Goal: Information Seeking & Learning: Check status

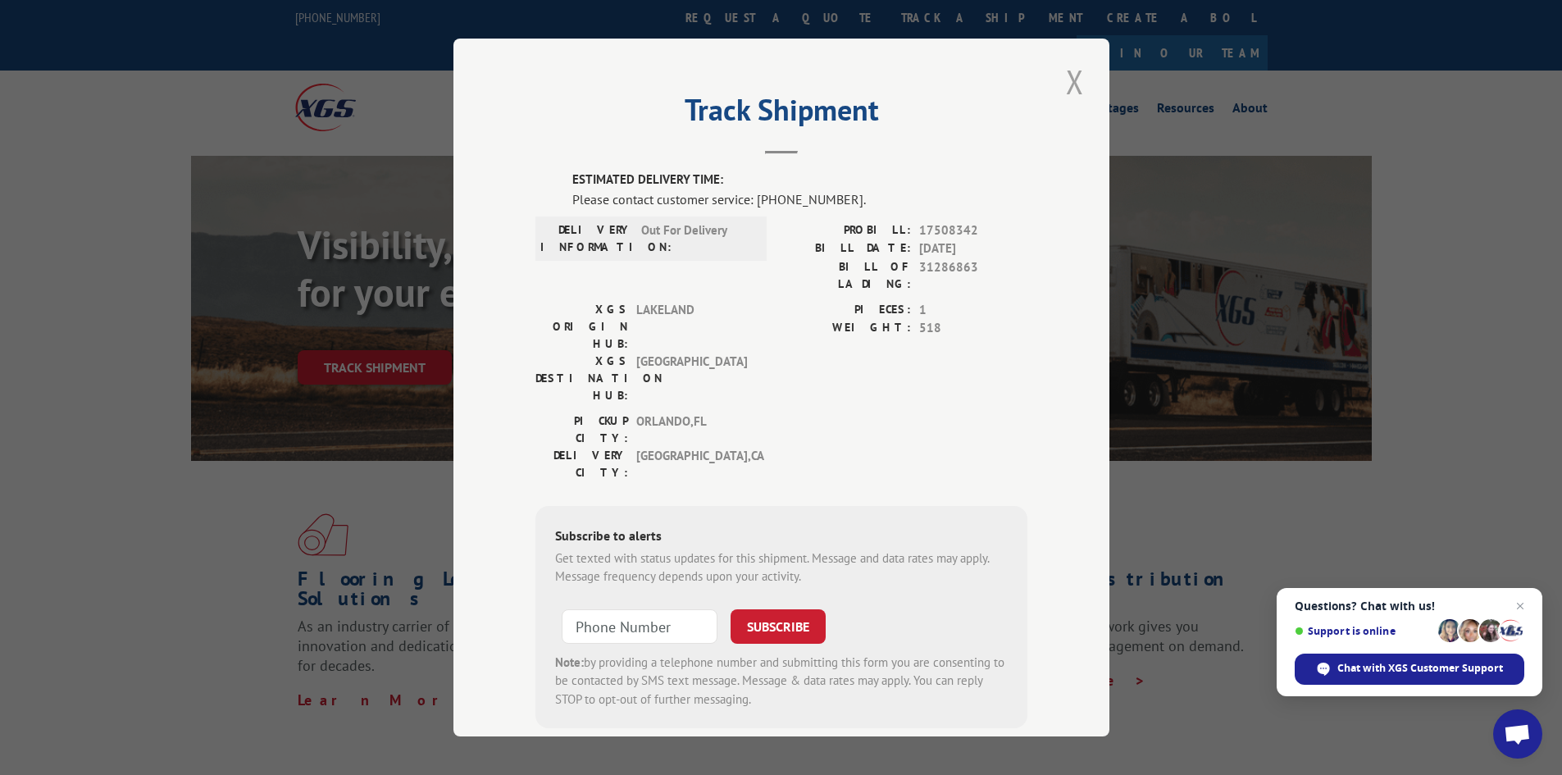
click at [1061, 95] on button "Close modal" at bounding box center [1075, 81] width 28 height 45
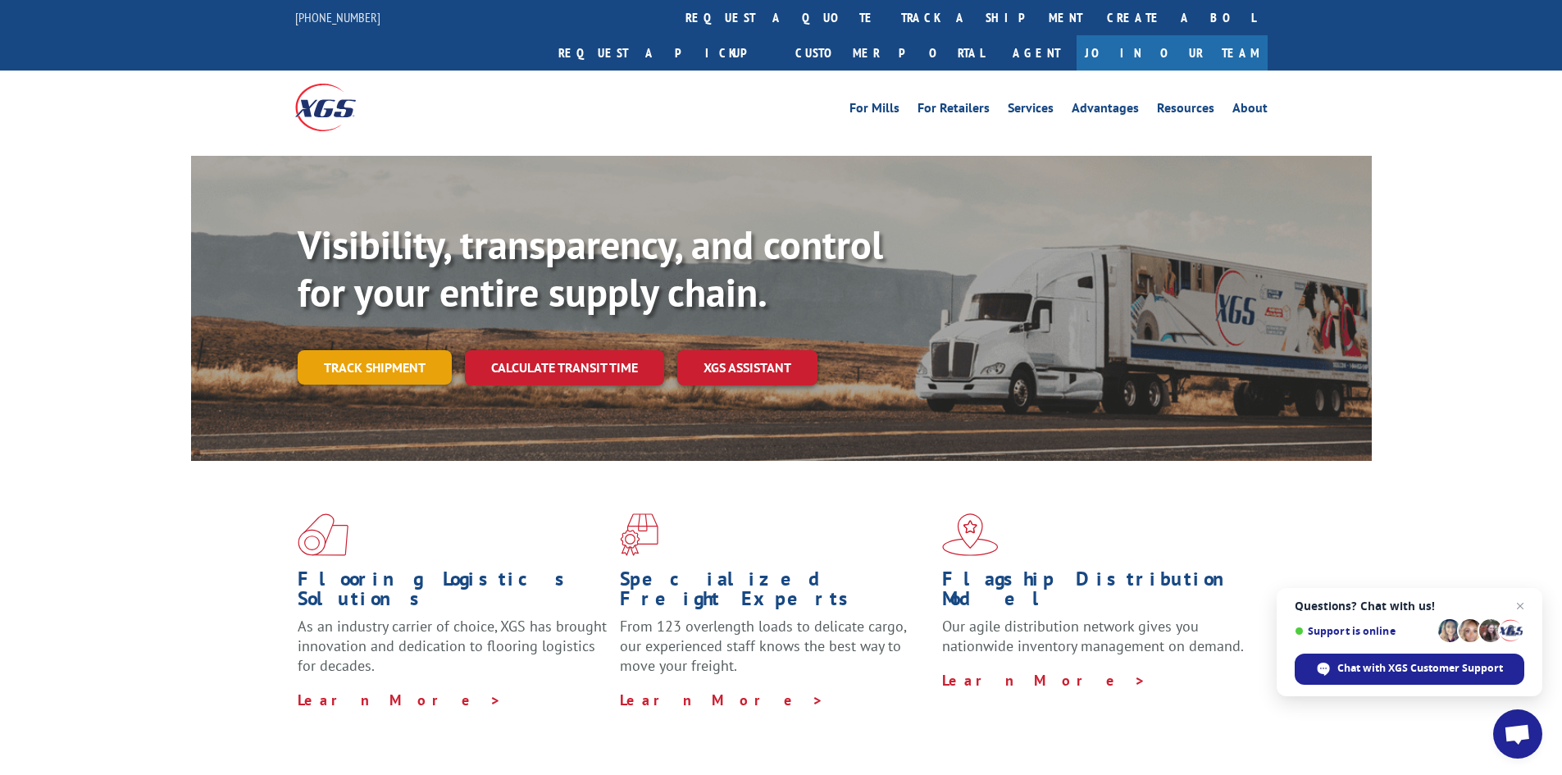
click at [349, 350] on link "Track shipment" at bounding box center [375, 367] width 154 height 34
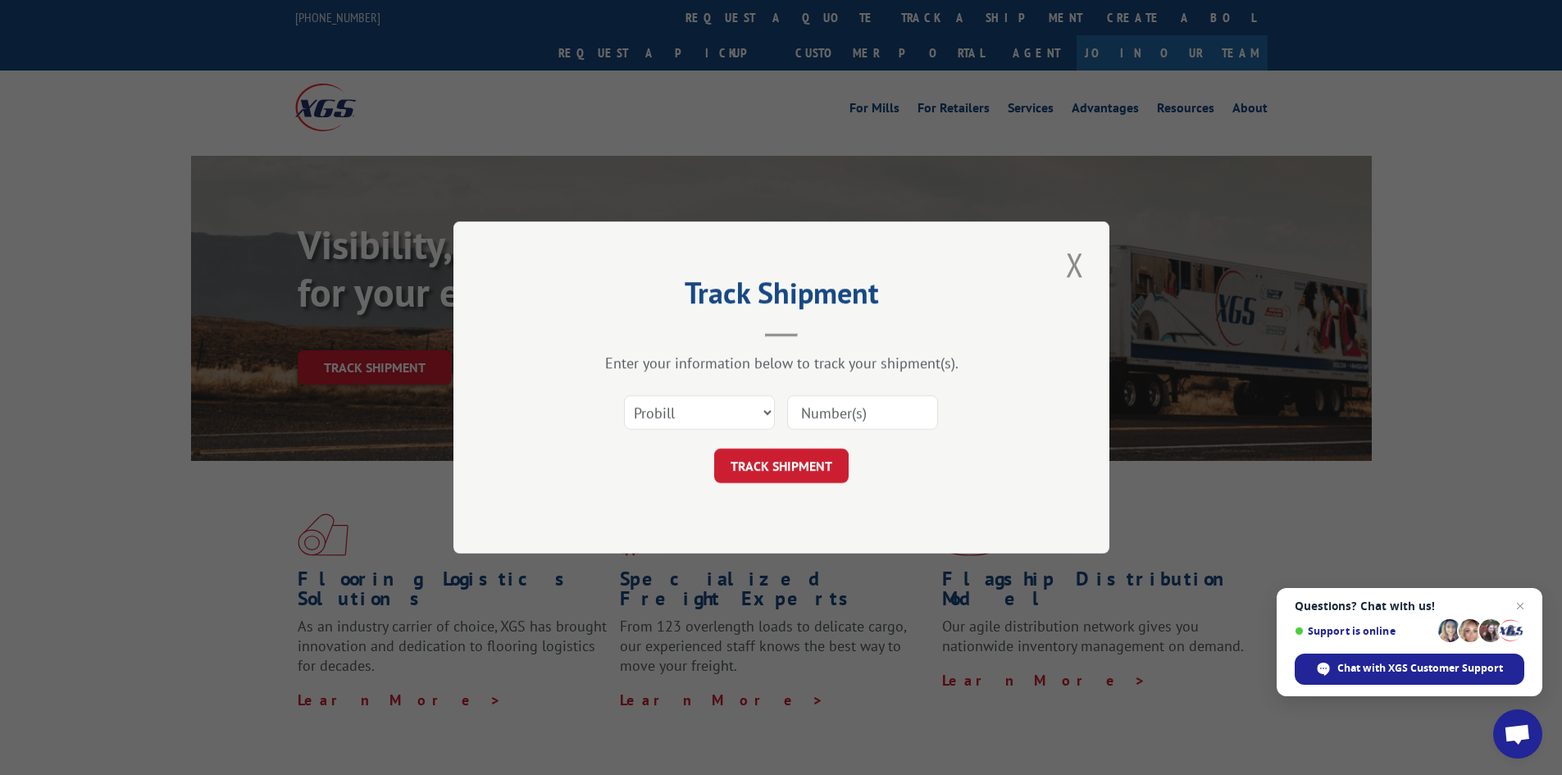
click at [858, 406] on input at bounding box center [862, 412] width 151 height 34
type input "17508342"
click at [808, 468] on button "TRACK SHIPMENT" at bounding box center [781, 466] width 134 height 34
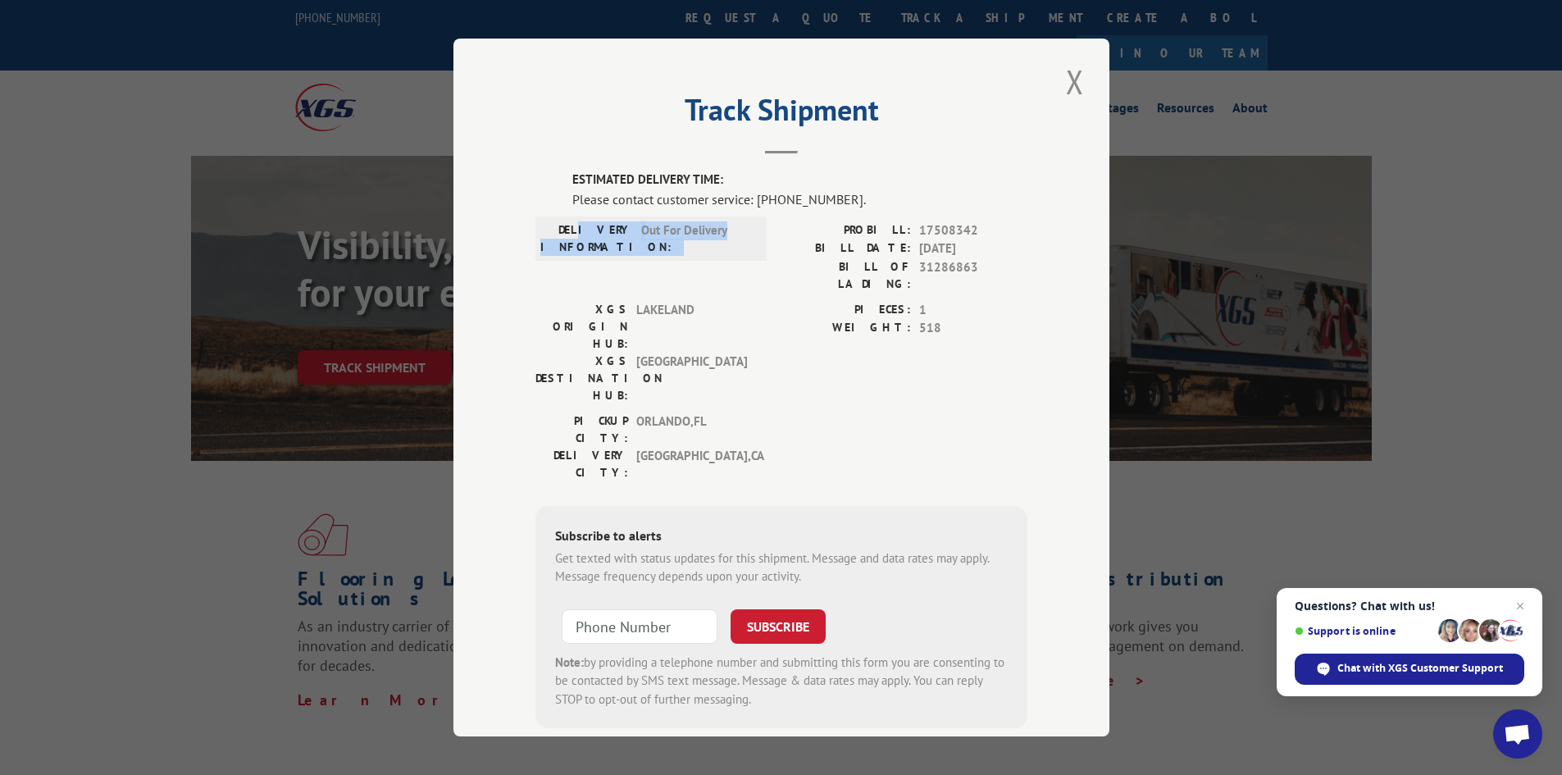
drag, startPoint x: 724, startPoint y: 230, endPoint x: 595, endPoint y: 229, distance: 128.8
click at [595, 229] on div "DELIVERY INFORMATION: Out For Delivery" at bounding box center [650, 238] width 221 height 34
click at [731, 413] on span "[GEOGRAPHIC_DATA] , [GEOGRAPHIC_DATA]" at bounding box center [691, 430] width 111 height 34
click at [761, 161] on div "Track Shipment ESTIMATED DELIVERY TIME: Please contact customer service: [PHONE…" at bounding box center [782, 388] width 656 height 698
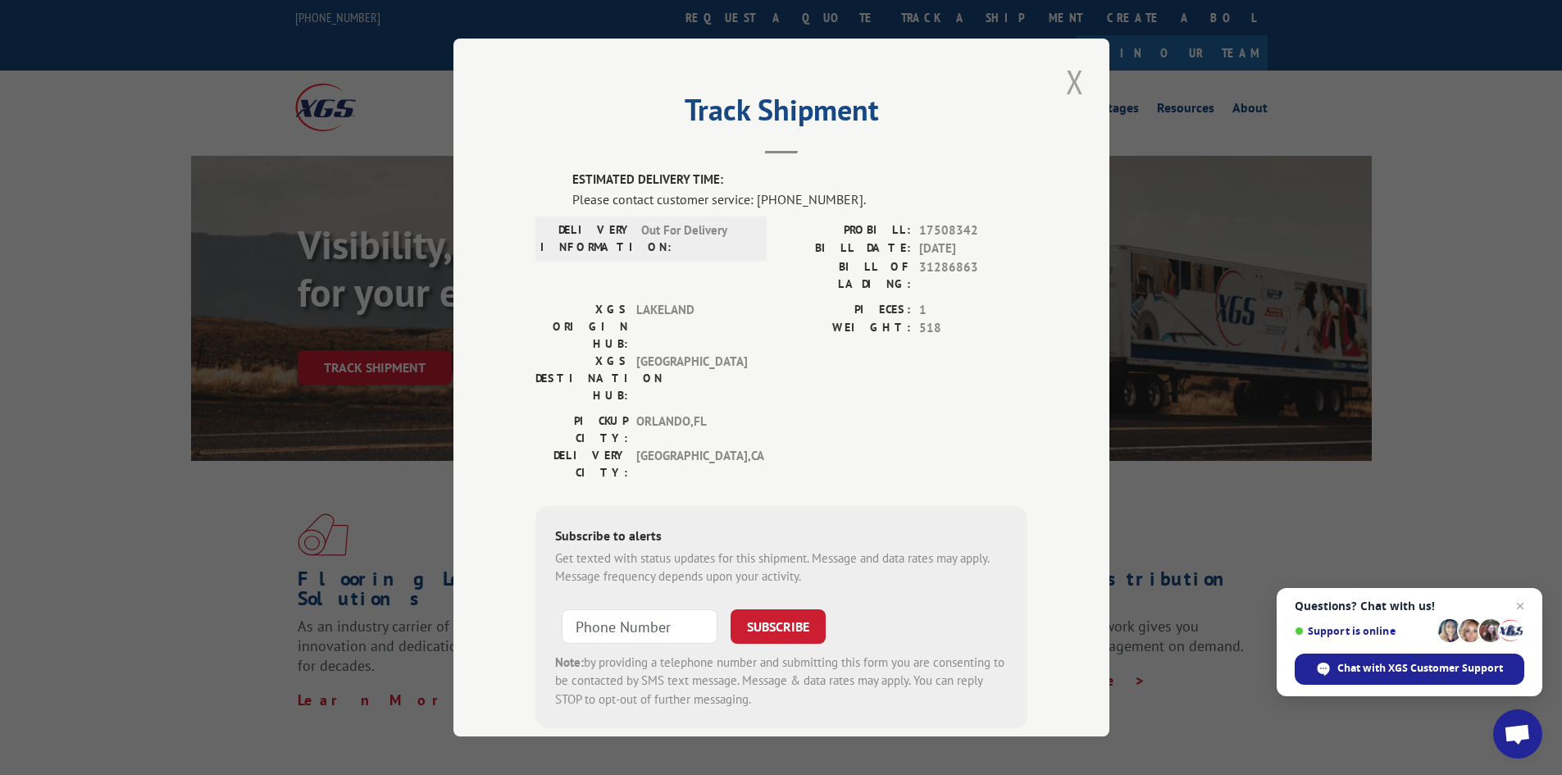
click at [1082, 70] on button "Close modal" at bounding box center [1075, 81] width 28 height 45
